Goal: Find specific page/section: Find specific page/section

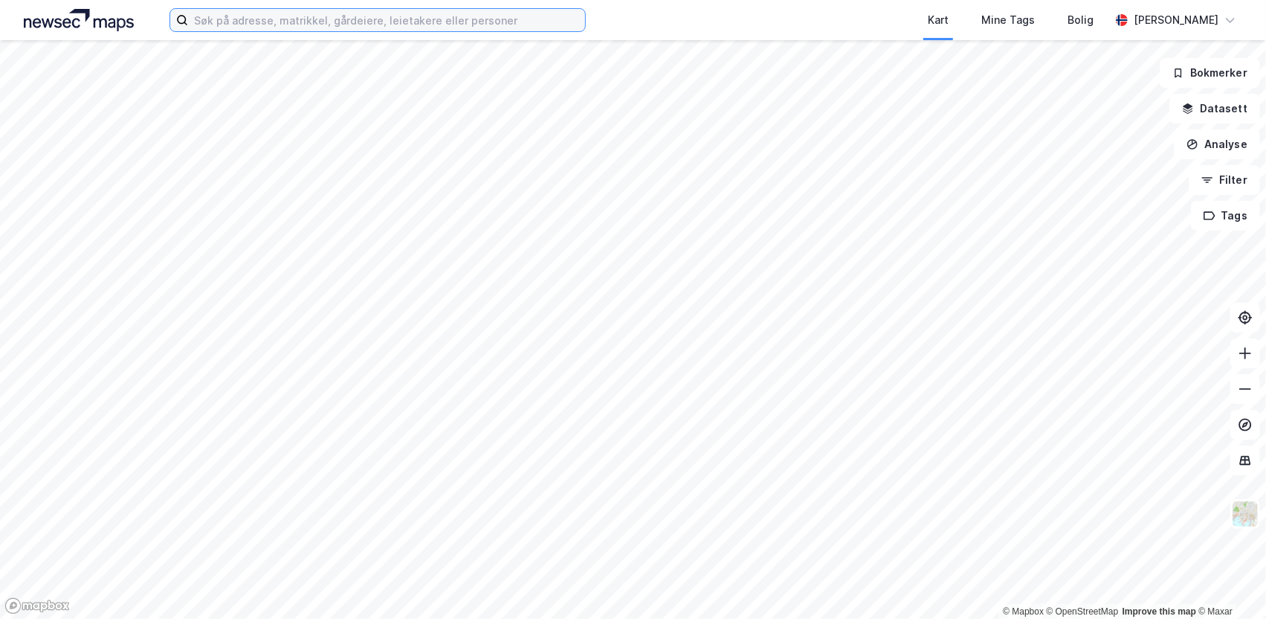
click at [290, 23] on input at bounding box center [386, 20] width 397 height 22
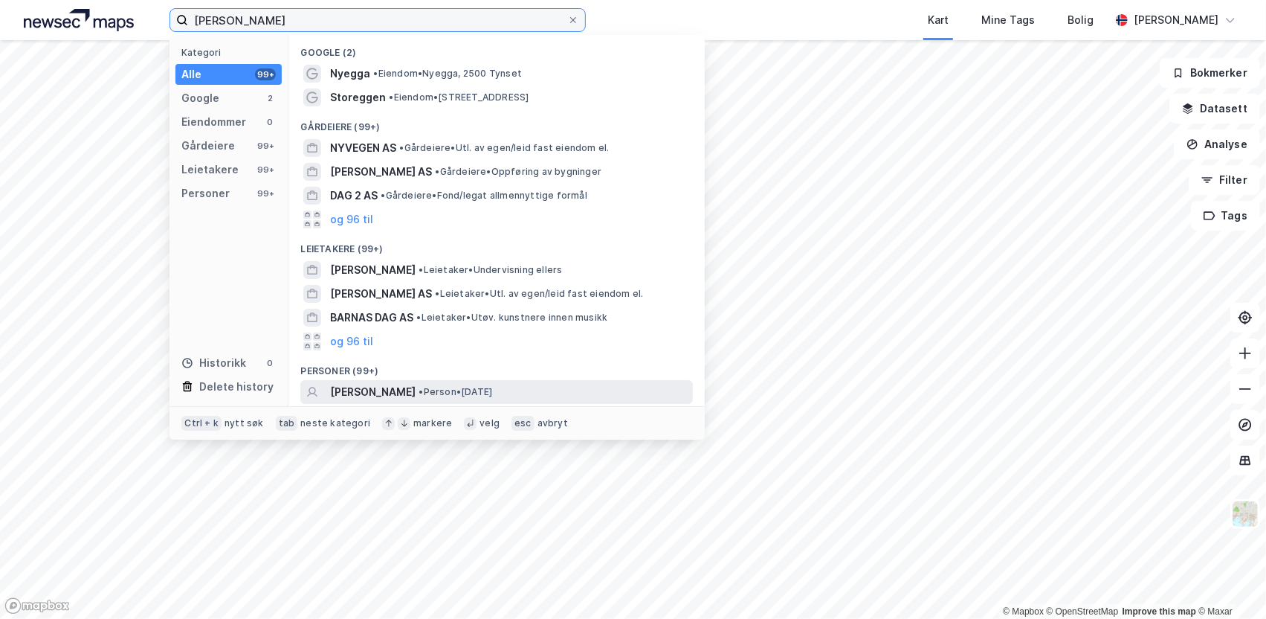
type input "[PERSON_NAME]"
click at [424, 389] on span "• Person • [DATE]" at bounding box center [456, 392] width 74 height 12
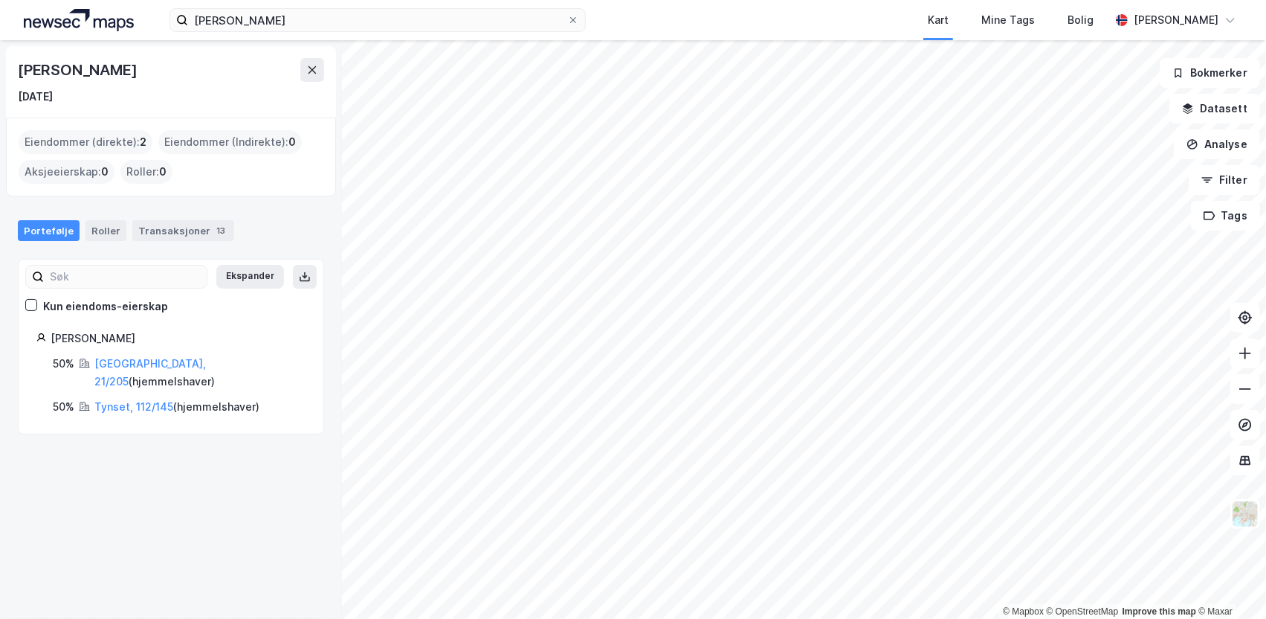
click at [594, 618] on html "[PERSON_NAME] Kart Mine Tags Bolig [PERSON_NAME] © Mapbox © OpenStreetMap Impro…" at bounding box center [633, 309] width 1266 height 619
click at [668, 618] on html "[PERSON_NAME] Kart Mine Tags Bolig [PERSON_NAME] © Mapbox © OpenStreetMap Impro…" at bounding box center [633, 309] width 1266 height 619
click at [990, 618] on html "[PERSON_NAME] Kart Mine Tags Bolig [PERSON_NAME] © Mapbox © OpenStreetMap Impro…" at bounding box center [633, 309] width 1266 height 619
click at [839, 618] on html "[PERSON_NAME] Kart Mine Tags Bolig [PERSON_NAME] © Mapbox © OpenStreetMap Impro…" at bounding box center [633, 309] width 1266 height 619
click at [894, 618] on html "[PERSON_NAME] Kart Mine Tags Bolig [PERSON_NAME] © Mapbox © OpenStreetMap Impro…" at bounding box center [633, 309] width 1266 height 619
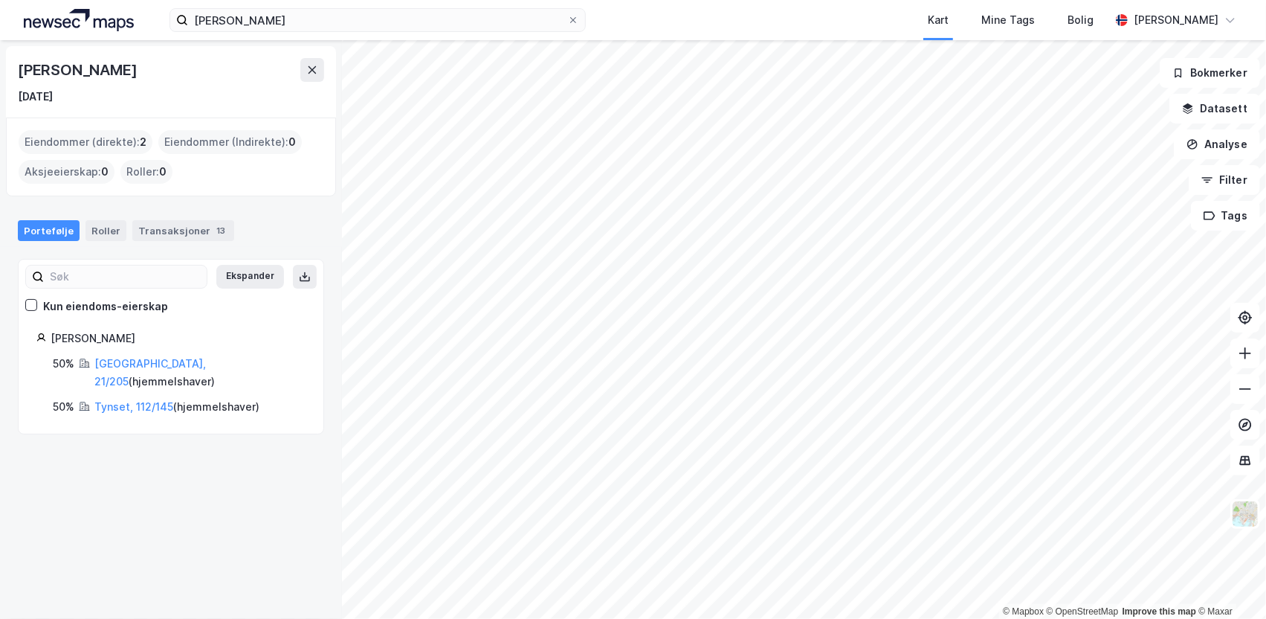
click at [761, 618] on html "[PERSON_NAME] Kart Mine Tags Bolig [PERSON_NAME] © Mapbox © OpenStreetMap Impro…" at bounding box center [633, 309] width 1266 height 619
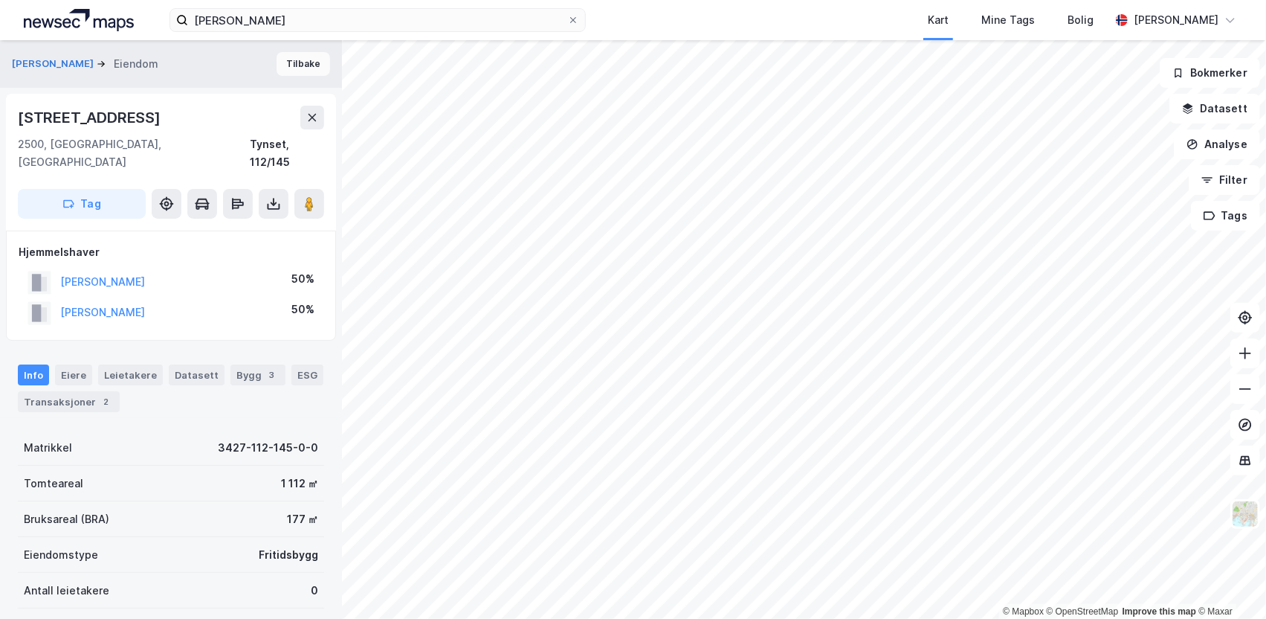
click at [292, 65] on button "Tilbake" at bounding box center [304, 64] width 54 height 24
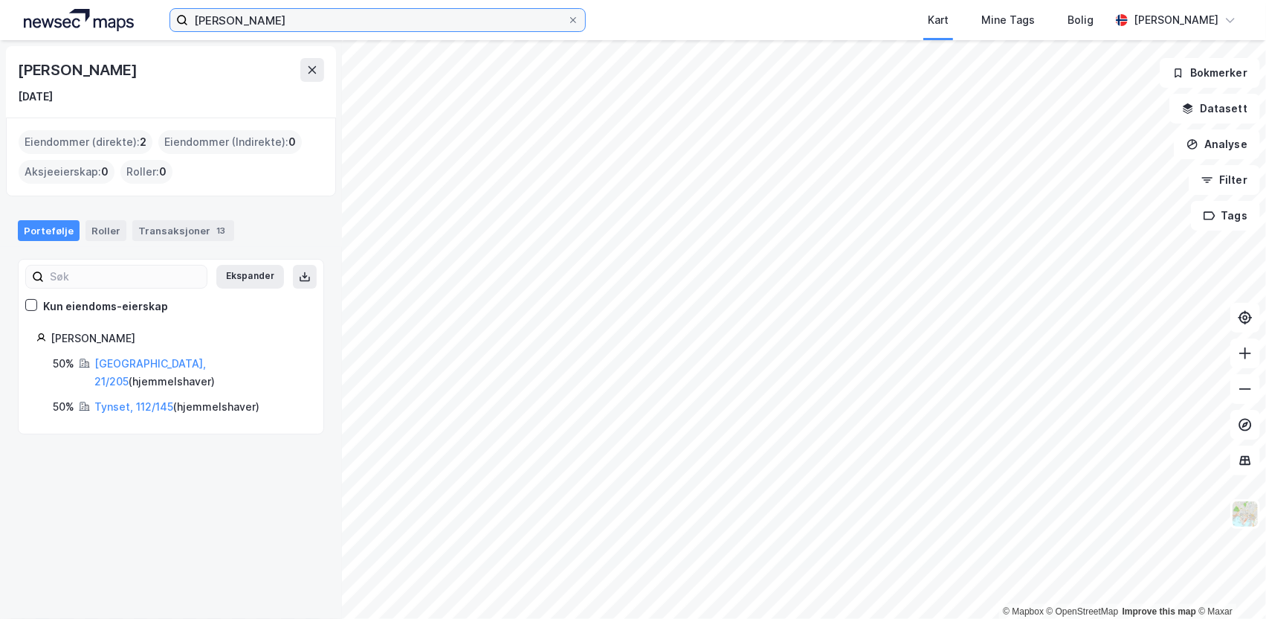
click at [277, 17] on input "[PERSON_NAME]" at bounding box center [377, 20] width 379 height 22
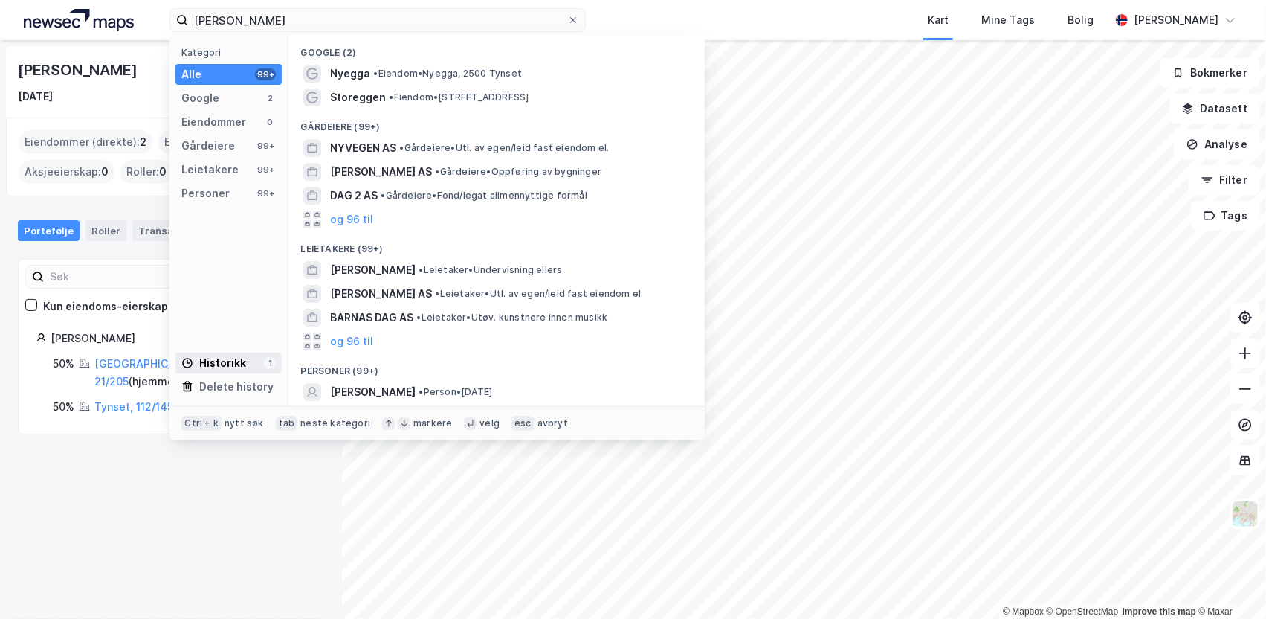
click at [239, 363] on div "Historikk" at bounding box center [213, 363] width 65 height 18
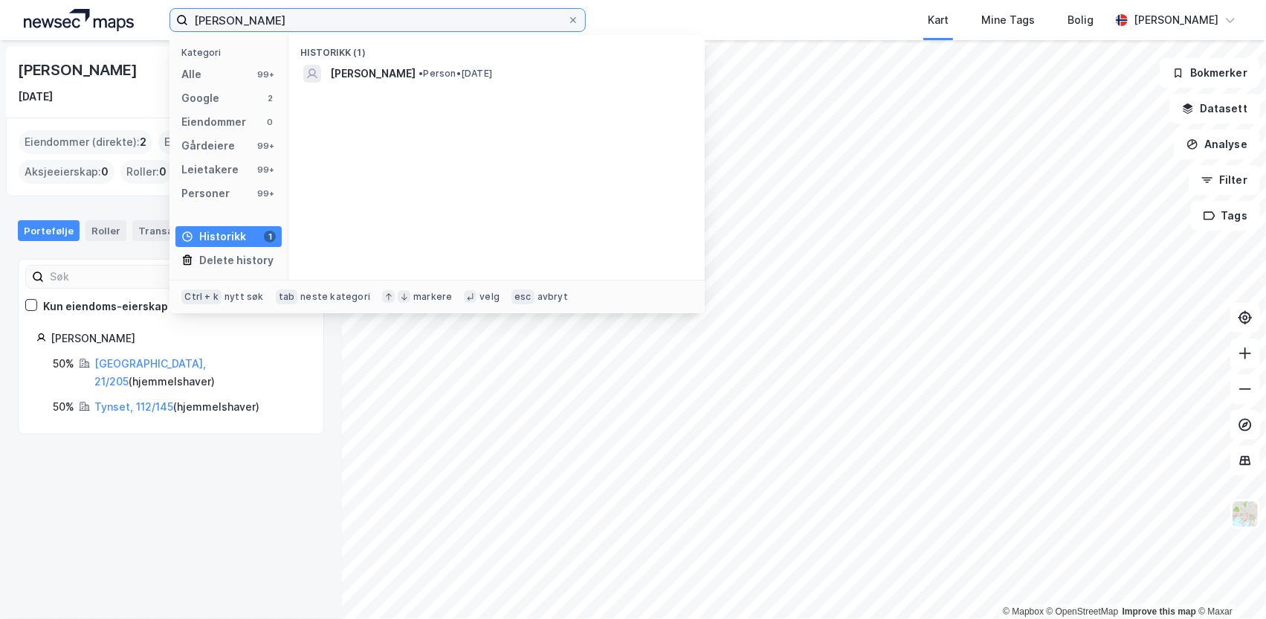
click at [354, 21] on input "[PERSON_NAME]" at bounding box center [377, 20] width 379 height 22
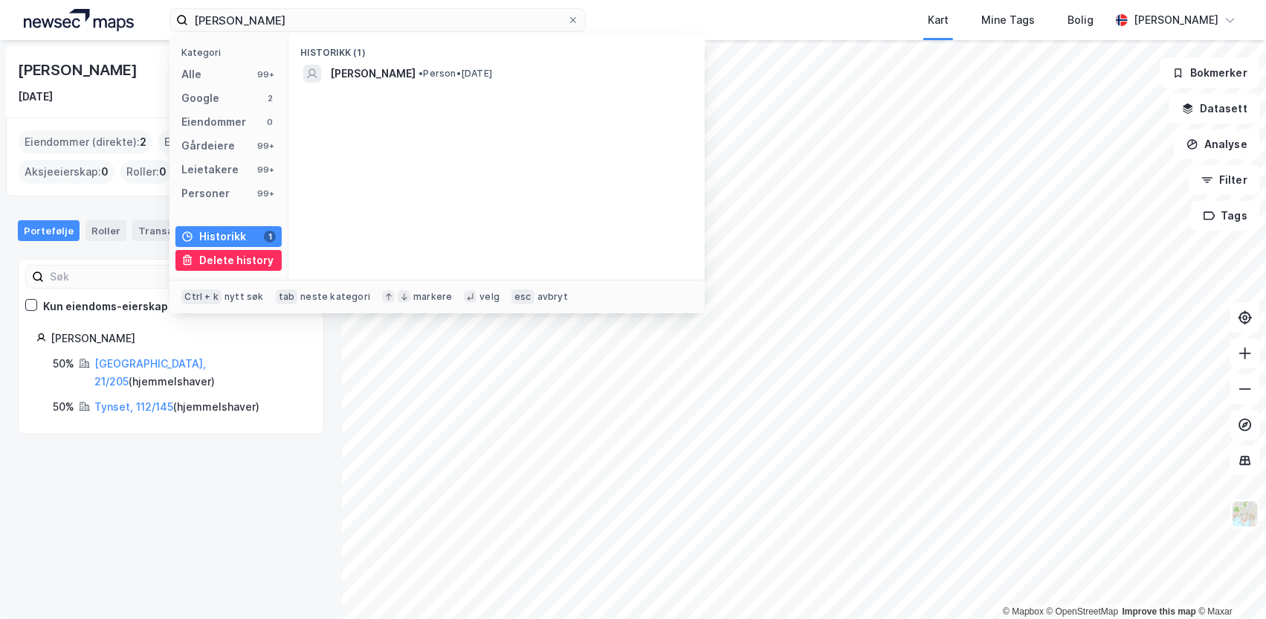
click at [250, 260] on div "Delete history" at bounding box center [236, 260] width 74 height 18
click at [573, 19] on icon at bounding box center [573, 20] width 9 height 9
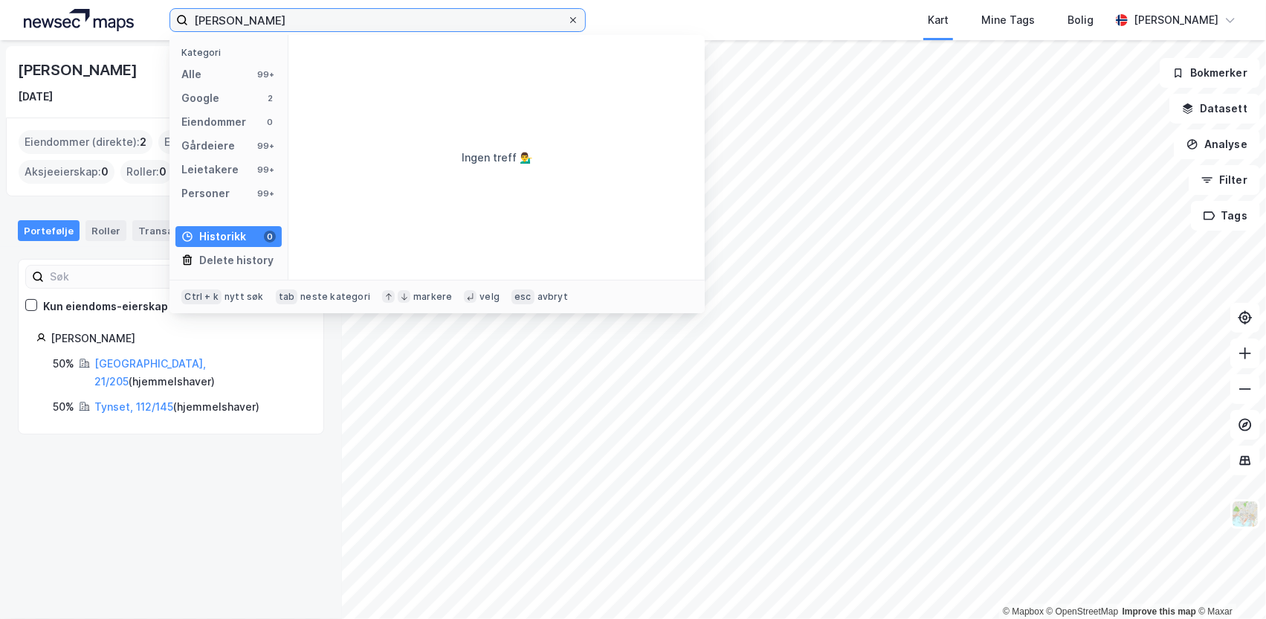
click at [567, 19] on input "[PERSON_NAME]" at bounding box center [377, 20] width 379 height 22
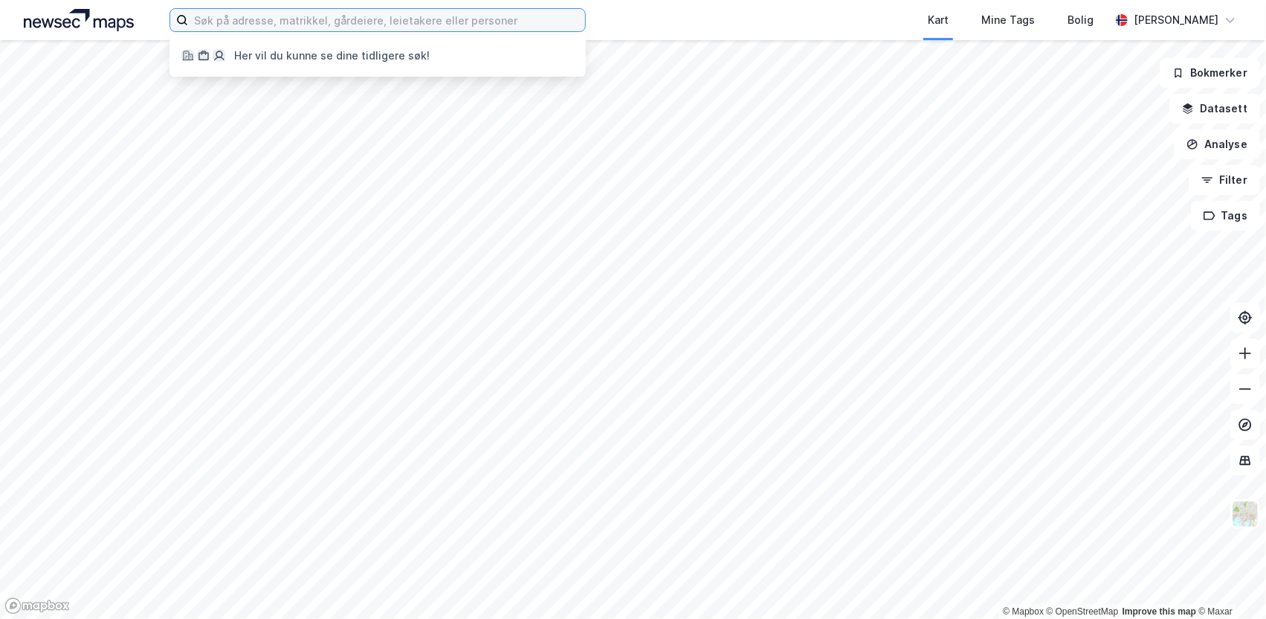
click at [260, 20] on input at bounding box center [386, 20] width 397 height 22
click at [505, 57] on div "Her vil du kunne se dine tidligere søk!" at bounding box center [378, 56] width 416 height 42
